Goal: Task Accomplishment & Management: Complete application form

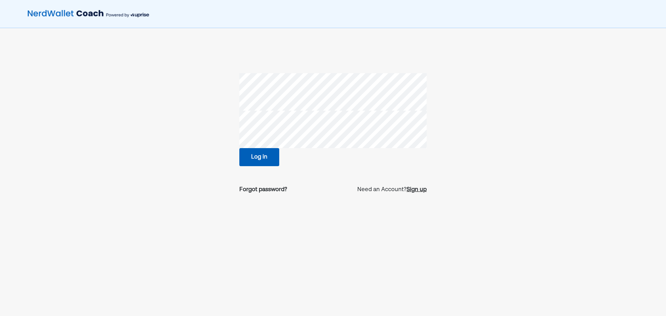
click at [418, 187] on div "Sign up" at bounding box center [417, 190] width 20 height 8
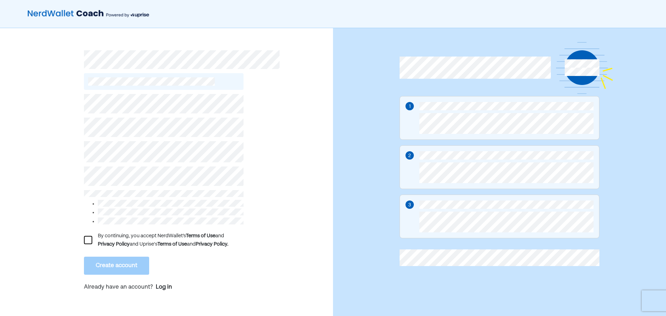
click at [60, 170] on div "By continuing, you accept NerdWallet’s Terms of Use and Privacy Policy and Upri…" at bounding box center [166, 175] width 333 height 295
click at [87, 238] on div at bounding box center [88, 240] width 8 height 8
click at [100, 259] on button "Create account" at bounding box center [116, 266] width 65 height 18
click at [109, 267] on button "Create account" at bounding box center [116, 266] width 65 height 18
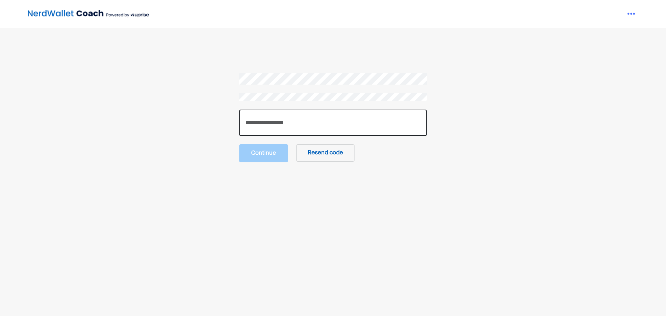
click at [288, 128] on input "number" at bounding box center [332, 123] width 187 height 26
paste input "******"
type input "******"
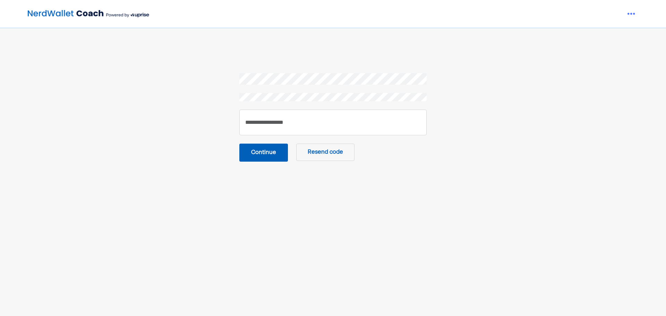
click at [270, 159] on button "Continue" at bounding box center [263, 153] width 49 height 18
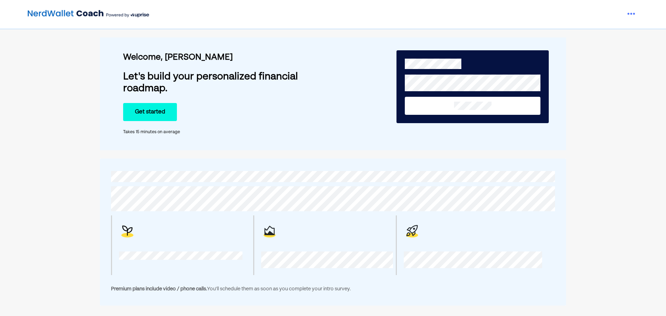
click at [149, 111] on button "Get started" at bounding box center [150, 112] width 54 height 18
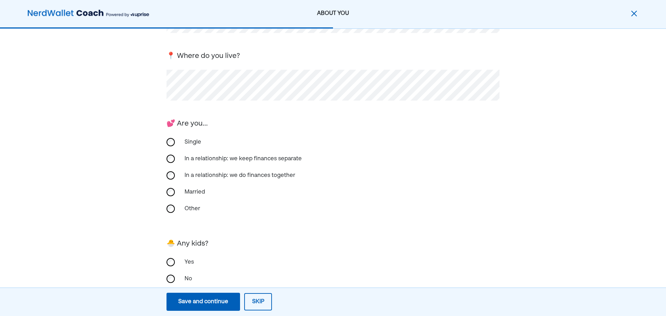
scroll to position [108, 0]
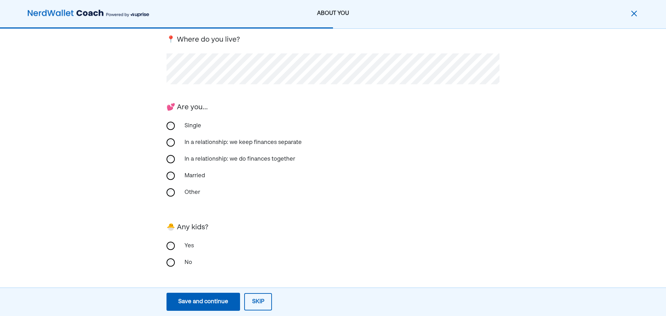
click at [208, 159] on div "In a relationship: we do finances together" at bounding box center [239, 159] width 119 height 17
click at [92, 193] on div "First, we need the basics! 🎂 When is your birthday? 📍 Where do you live? 💕 Are …" at bounding box center [333, 118] width 666 height 395
click at [189, 125] on div "Single" at bounding box center [214, 126] width 69 height 17
click at [188, 177] on div "Married" at bounding box center [214, 176] width 69 height 17
click at [208, 142] on div "In a relationship: we keep finances separate" at bounding box center [243, 142] width 126 height 17
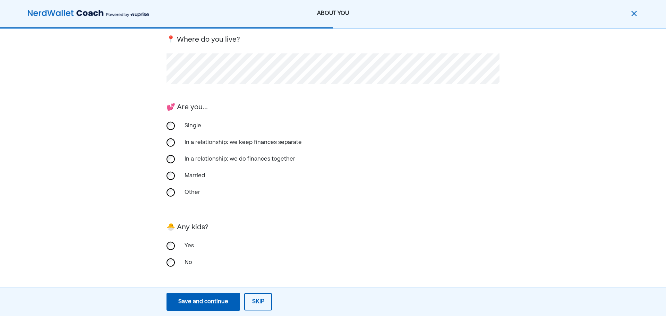
click at [194, 174] on div "Married" at bounding box center [214, 176] width 69 height 17
click at [215, 296] on button "Save and continue Save Save and continue" at bounding box center [203, 302] width 74 height 18
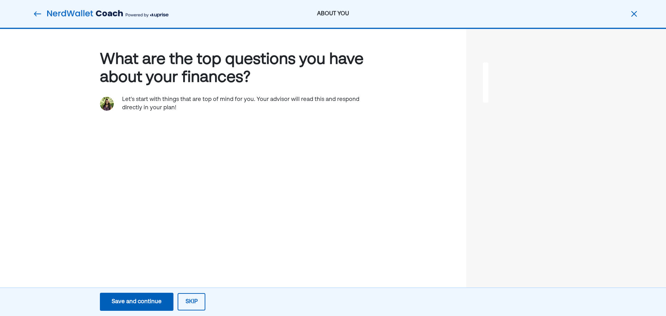
scroll to position [0, 0]
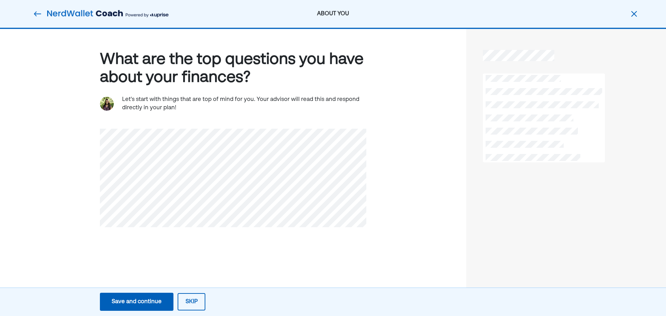
click at [133, 302] on div "Save and continue" at bounding box center [137, 302] width 50 height 8
